Goal: Register for event/course

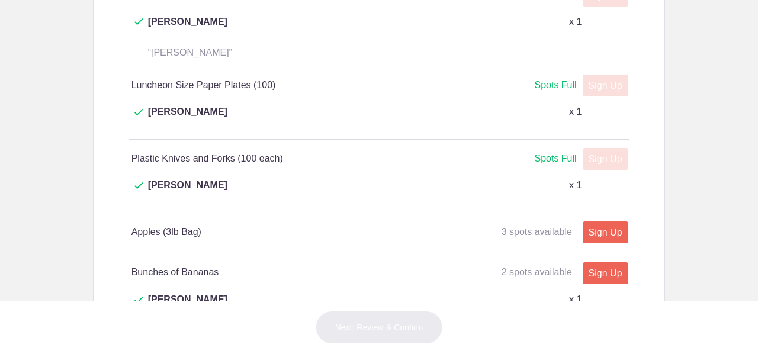
scroll to position [955, 0]
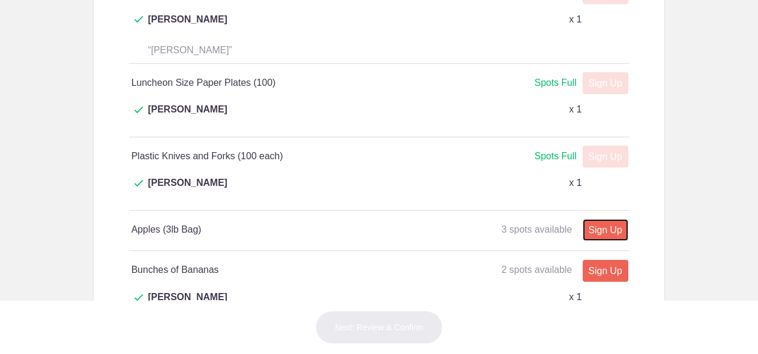
click at [596, 219] on link "Sign Up" at bounding box center [606, 230] width 46 height 22
type input "1"
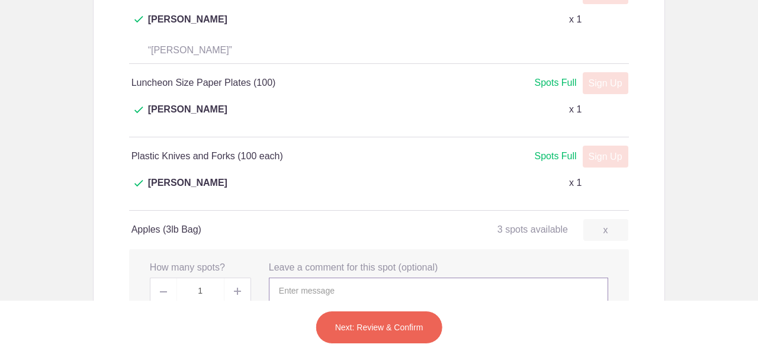
click at [384, 278] on input "text" at bounding box center [438, 291] width 339 height 26
type input "[PERSON_NAME]"
click at [231, 278] on span at bounding box center [237, 291] width 27 height 26
type input "2"
click at [362, 337] on button "Next: Review & Confirm" at bounding box center [379, 327] width 127 height 33
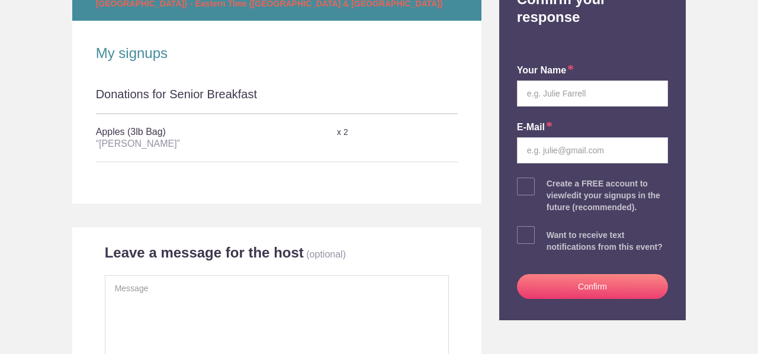
scroll to position [209, 0]
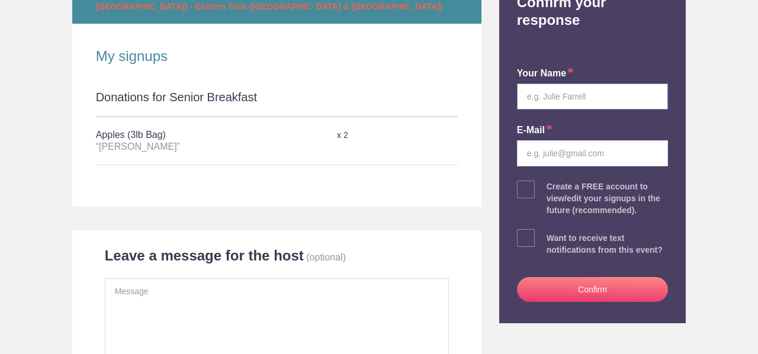
click at [543, 86] on input "text" at bounding box center [593, 96] width 152 height 26
type input "[PERSON_NAME]"
type input "[EMAIL_ADDRESS][DOMAIN_NAME]"
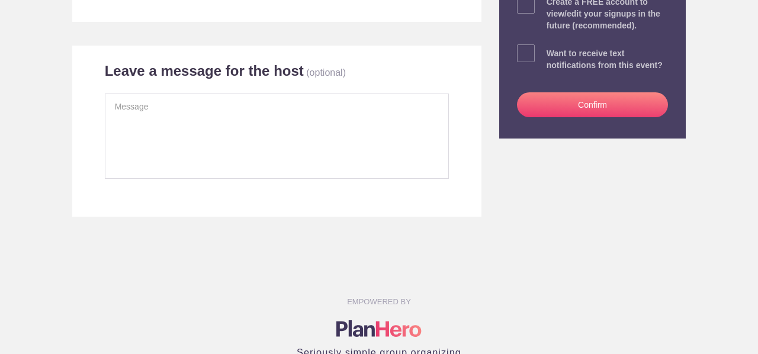
scroll to position [403, 0]
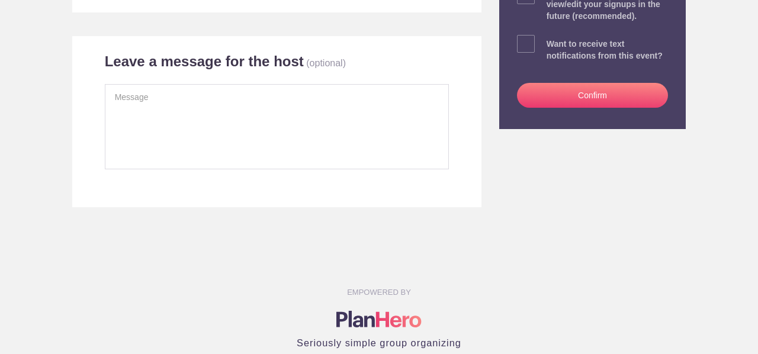
click at [607, 85] on button "Confirm" at bounding box center [593, 95] width 152 height 25
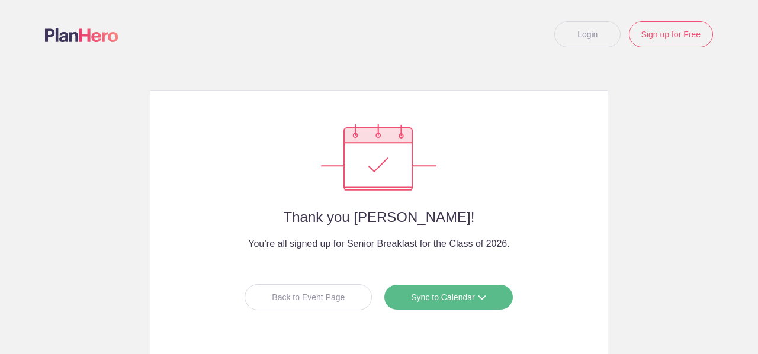
scroll to position [81, 0]
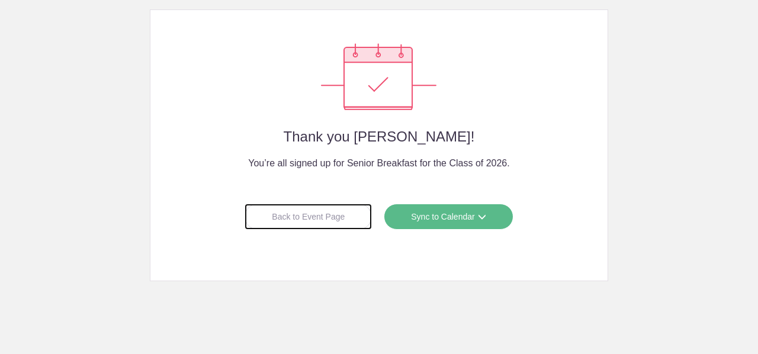
click at [292, 216] on div "Back to Event Page" at bounding box center [308, 217] width 127 height 26
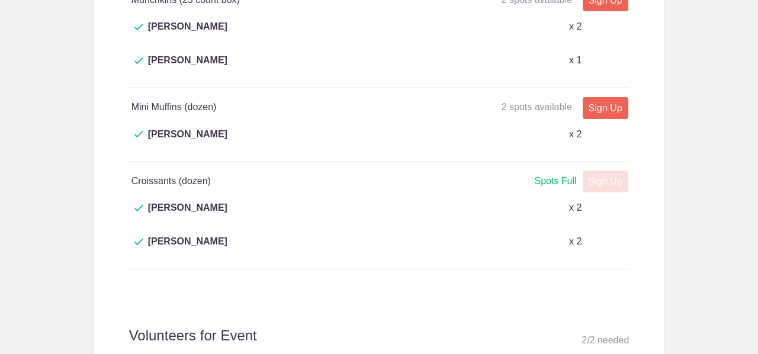
scroll to position [1455, 0]
